Goal: Task Accomplishment & Management: Complete application form

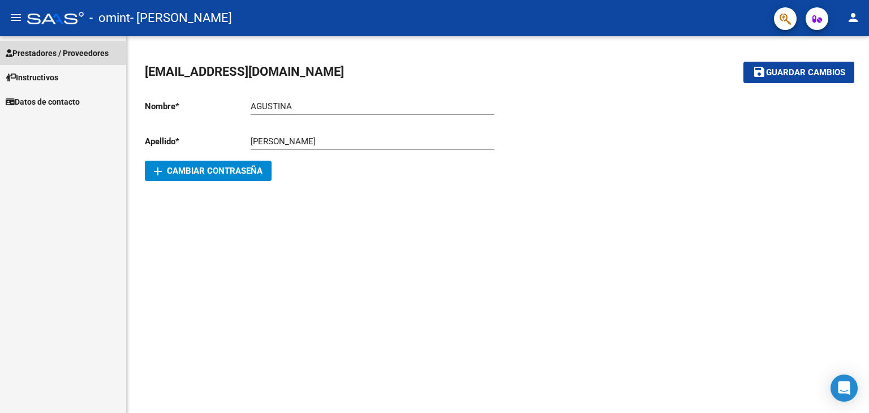
click at [49, 50] on span "Prestadores / Proveedores" at bounding box center [57, 53] width 103 height 12
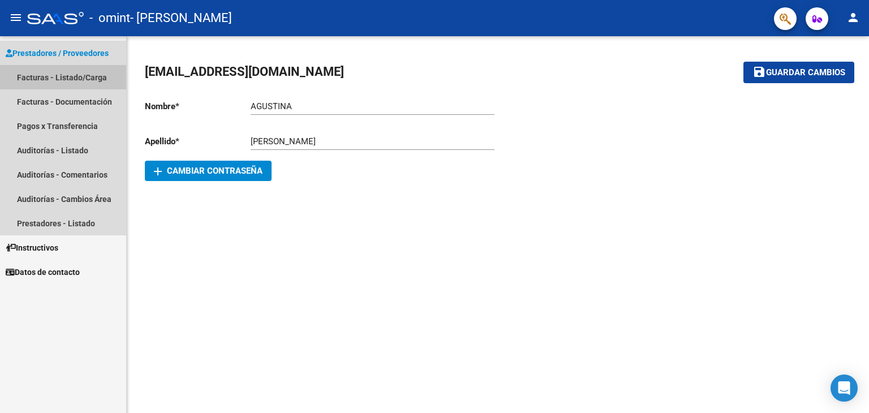
click at [63, 73] on link "Facturas - Listado/Carga" at bounding box center [63, 77] width 126 height 24
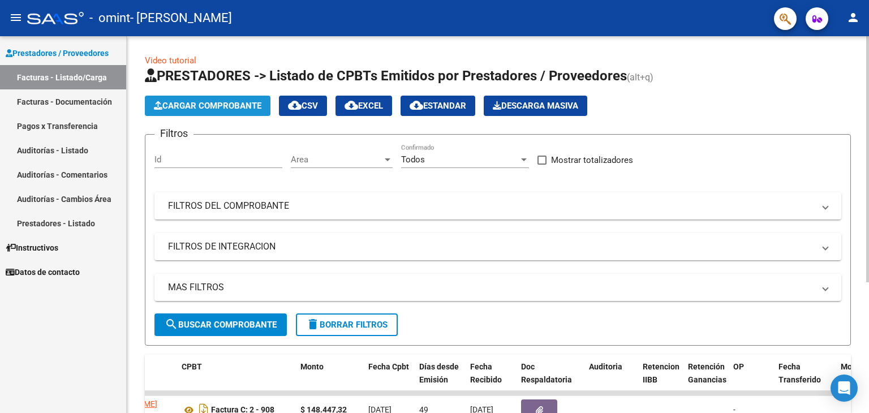
click at [240, 107] on span "Cargar Comprobante" at bounding box center [207, 106] width 107 height 10
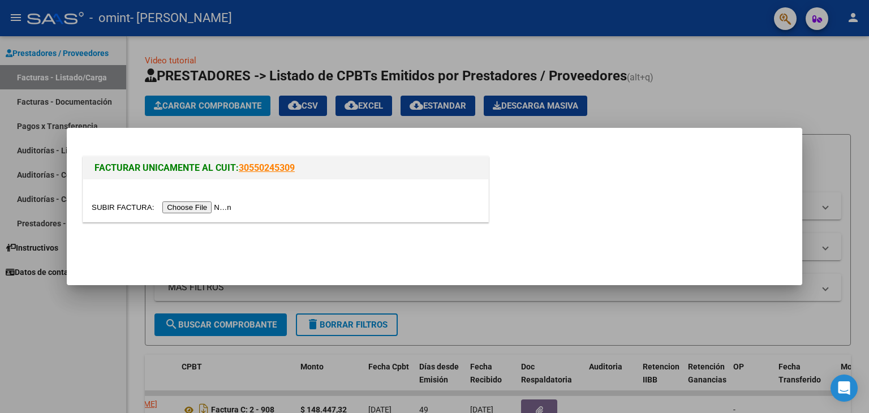
click at [227, 204] on input "file" at bounding box center [163, 207] width 143 height 12
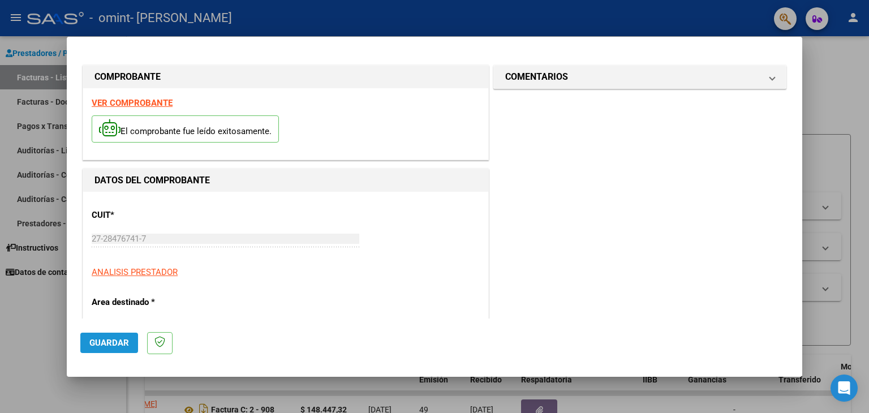
click at [124, 341] on span "Guardar" at bounding box center [109, 343] width 40 height 10
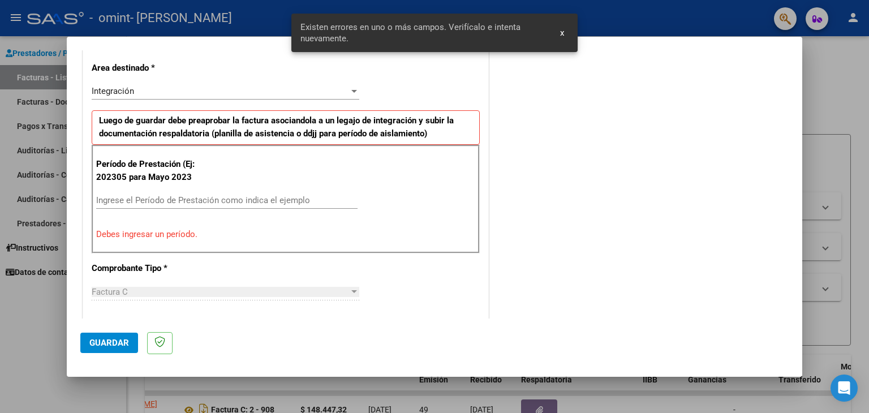
scroll to position [238, 0]
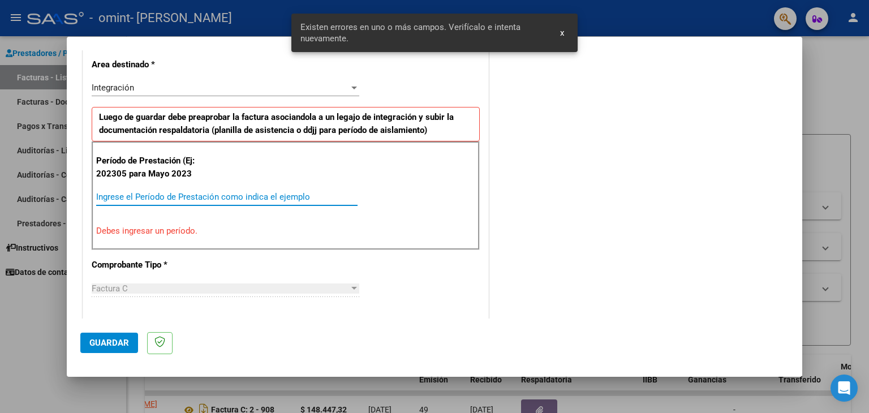
click at [169, 198] on input "Ingrese el Período de Prestación como indica el ejemplo" at bounding box center [226, 197] width 261 height 10
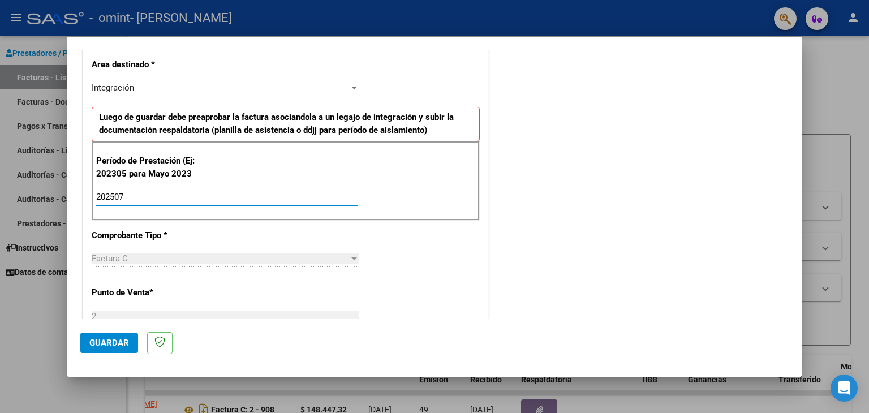
type input "202507"
click at [351, 257] on div at bounding box center [354, 258] width 6 height 3
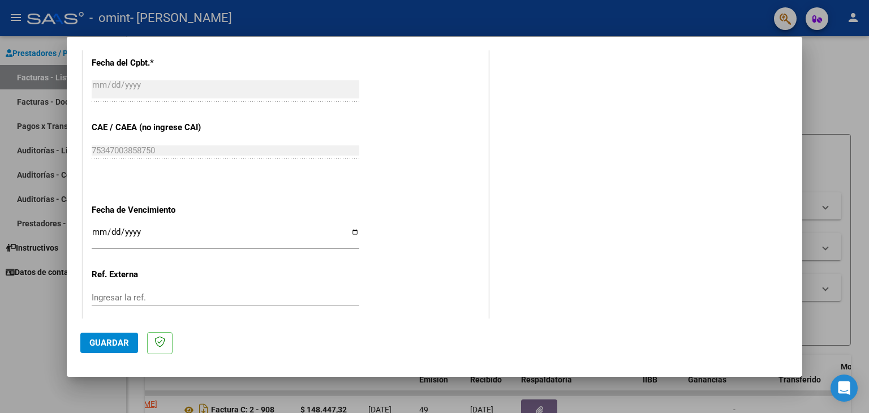
scroll to position [642, 0]
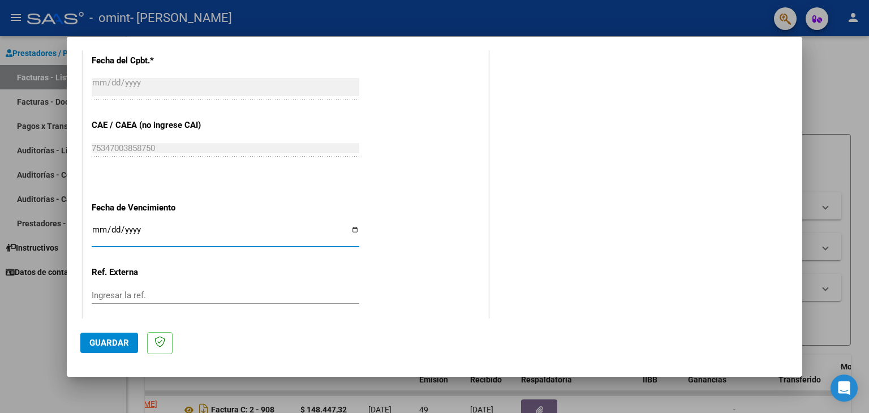
click at [104, 225] on input "Ingresar la fecha" at bounding box center [226, 234] width 268 height 18
click at [351, 227] on input "Ingresar la fecha" at bounding box center [226, 234] width 268 height 18
type input "[DATE]"
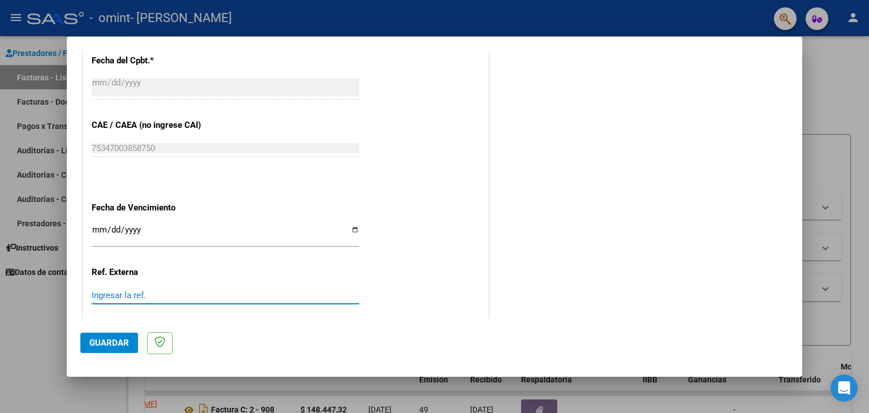
click at [192, 295] on input "Ingresar la ref." at bounding box center [226, 295] width 268 height 10
click at [125, 342] on span "Guardar" at bounding box center [109, 343] width 40 height 10
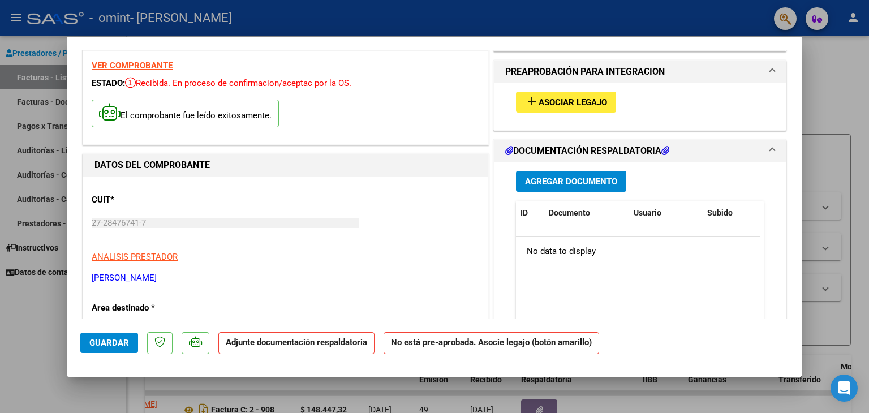
scroll to position [0, 0]
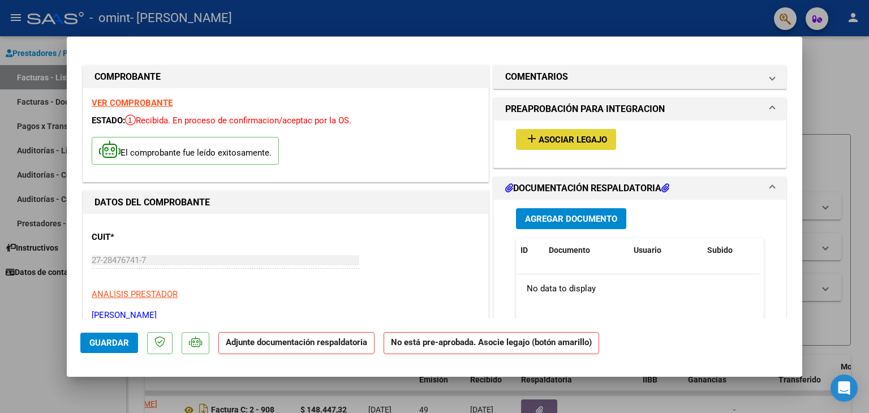
click at [586, 132] on button "add Asociar Legajo" at bounding box center [566, 139] width 100 height 21
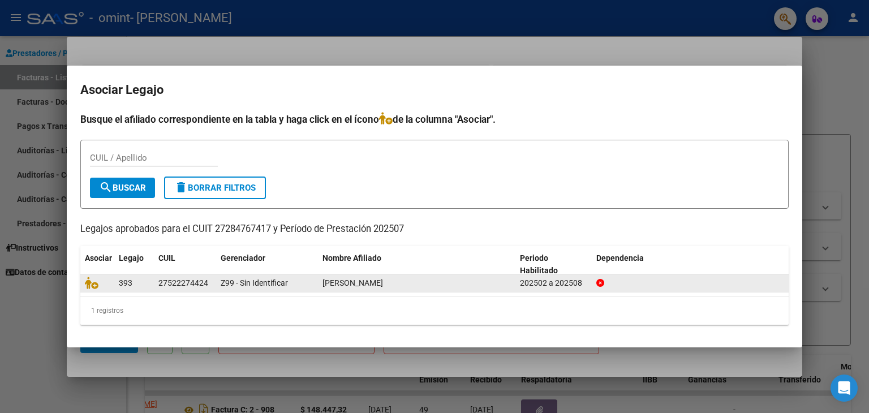
click at [383, 282] on span "[PERSON_NAME]" at bounding box center [352, 282] width 61 height 9
click at [660, 286] on div at bounding box center [690, 283] width 188 height 13
click at [94, 287] on icon at bounding box center [92, 283] width 14 height 12
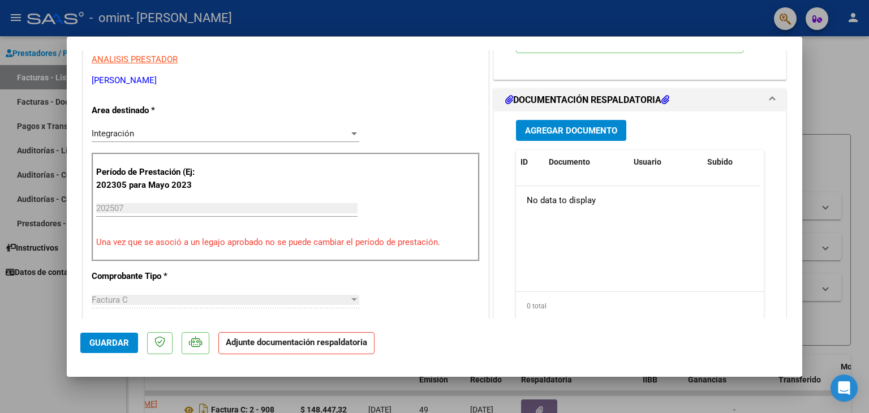
scroll to position [241, 0]
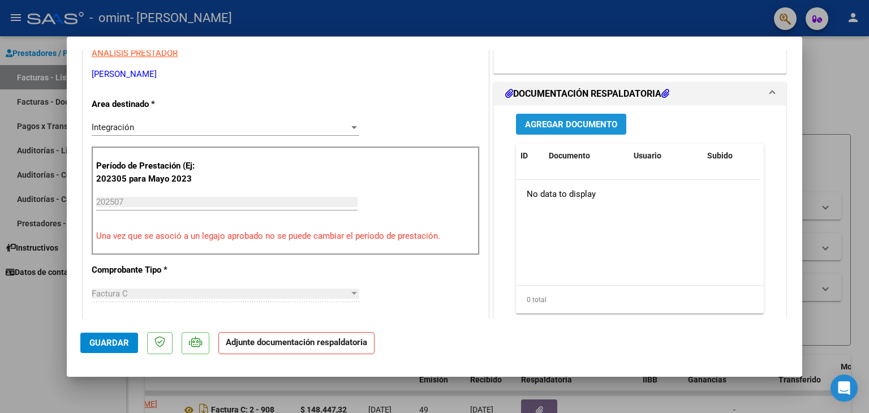
click at [596, 125] on span "Agregar Documento" at bounding box center [571, 124] width 92 height 10
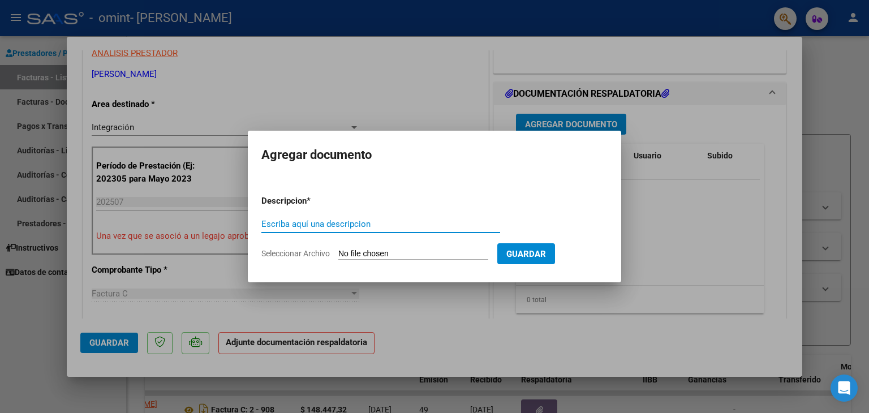
click at [397, 225] on input "Escriba aquí una descripcion" at bounding box center [380, 224] width 239 height 10
type input "PLANILLA DE ASISTENCIA"
click at [406, 255] on input "Seleccionar Archivo" at bounding box center [413, 254] width 150 height 11
type input "C:\fakepath\planilla de asistencia [DATE].pdf"
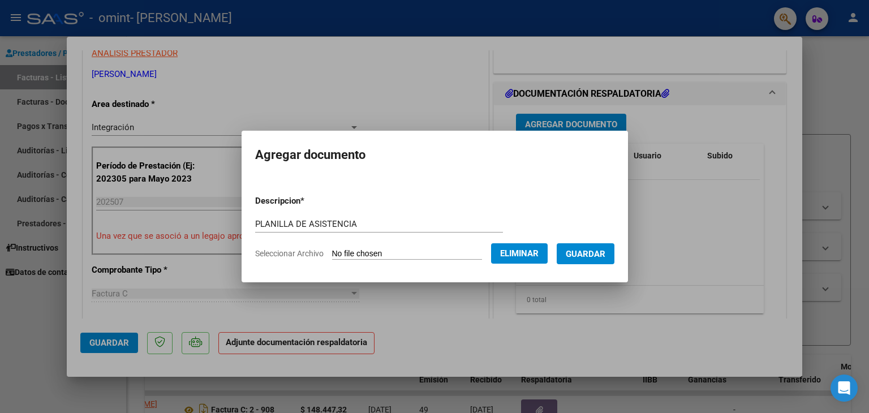
click at [597, 255] on span "Guardar" at bounding box center [586, 254] width 40 height 10
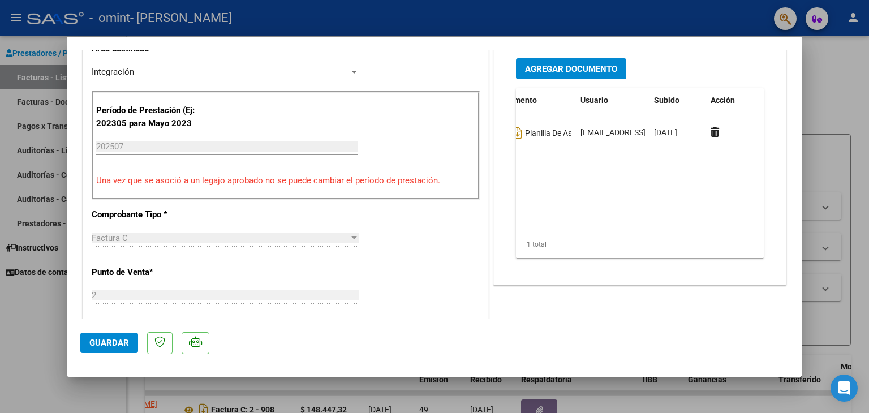
scroll to position [0, 55]
click at [92, 339] on span "Guardar" at bounding box center [109, 343] width 40 height 10
click at [120, 346] on span "Guardar" at bounding box center [109, 343] width 40 height 10
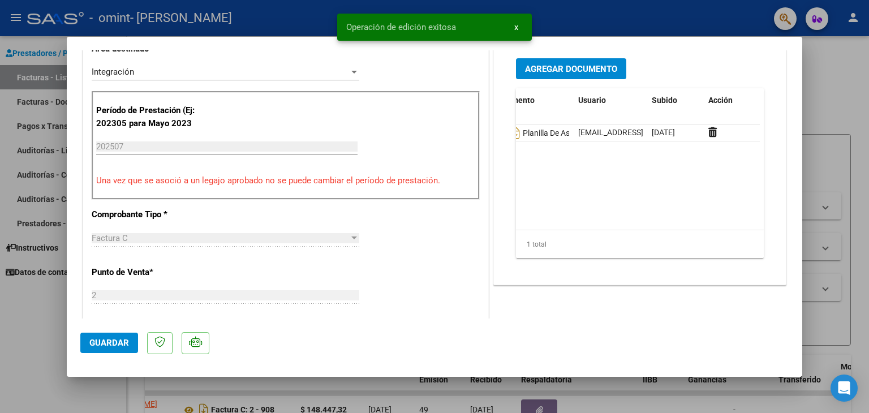
click at [830, 104] on div at bounding box center [434, 206] width 869 height 413
type input "$ 0,00"
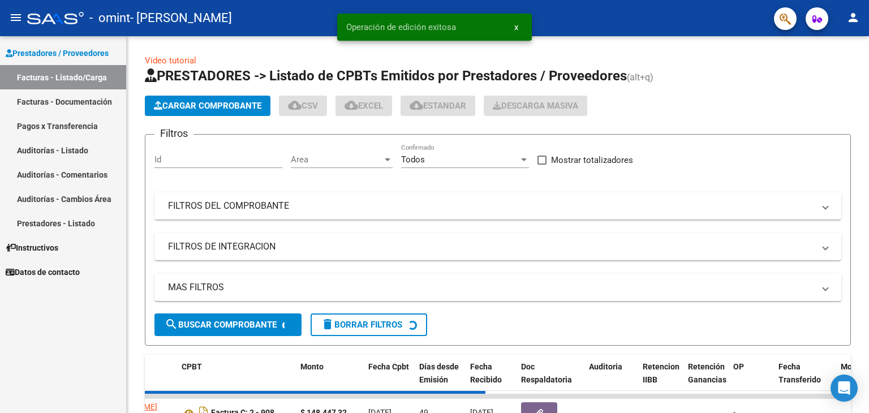
click at [830, 104] on div "Cargar Comprobante cloud_download CSV cloud_download EXCEL cloud_download Estan…" at bounding box center [498, 106] width 706 height 20
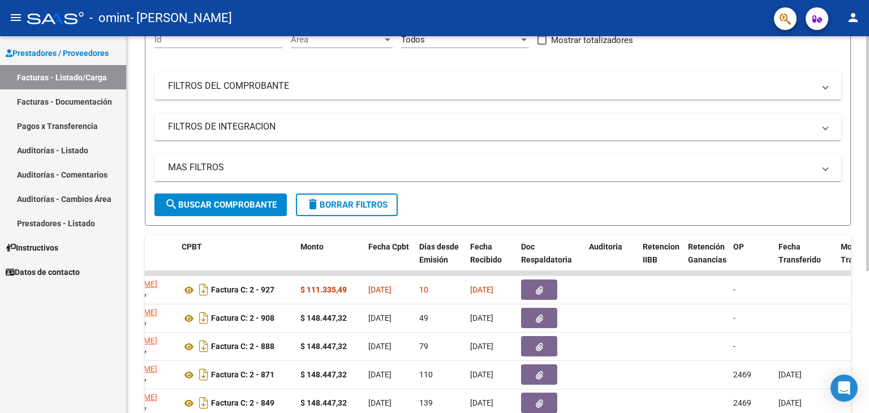
scroll to position [120, 0]
click at [858, 245] on div "Video tutorial PRESTADORES -> Listado de CPBTs Emitidos por Prestadores / Prove…" at bounding box center [499, 215] width 745 height 598
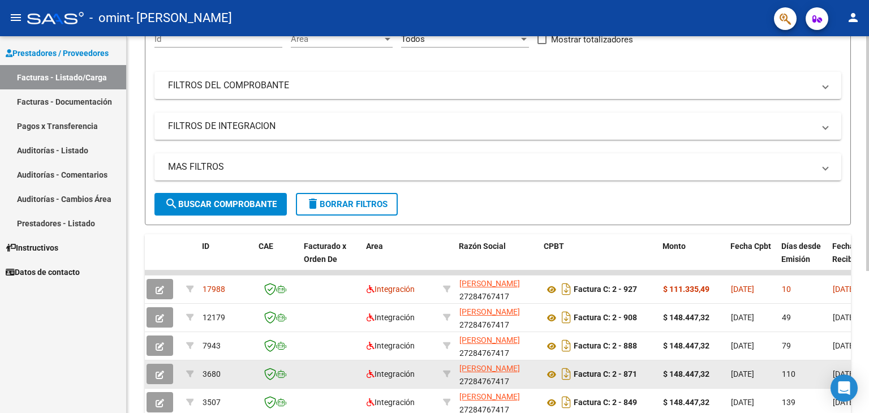
scroll to position [0, 0]
